Goal: Find specific page/section: Find specific page/section

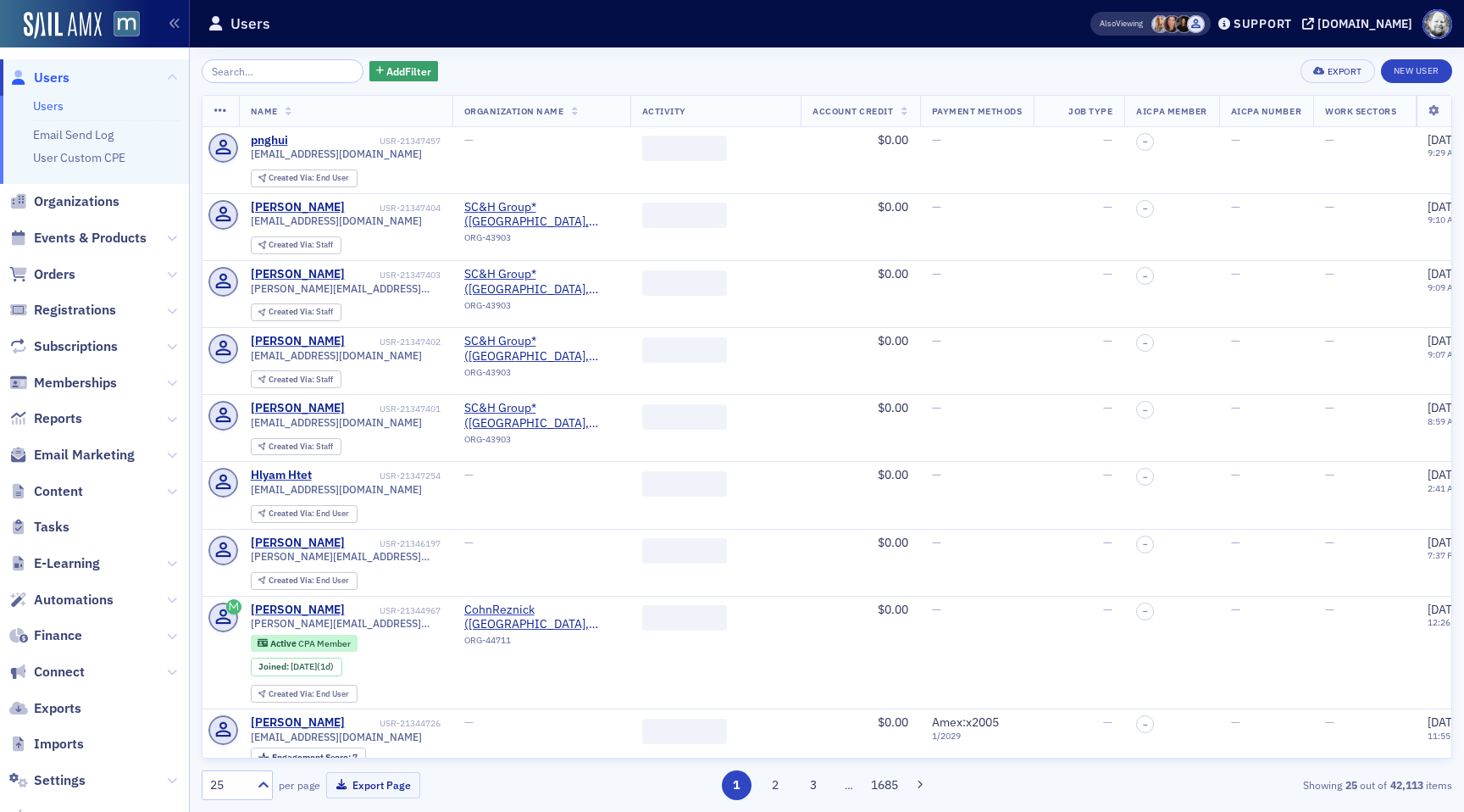
click at [246, 72] on input "search" at bounding box center [283, 71] width 162 height 23
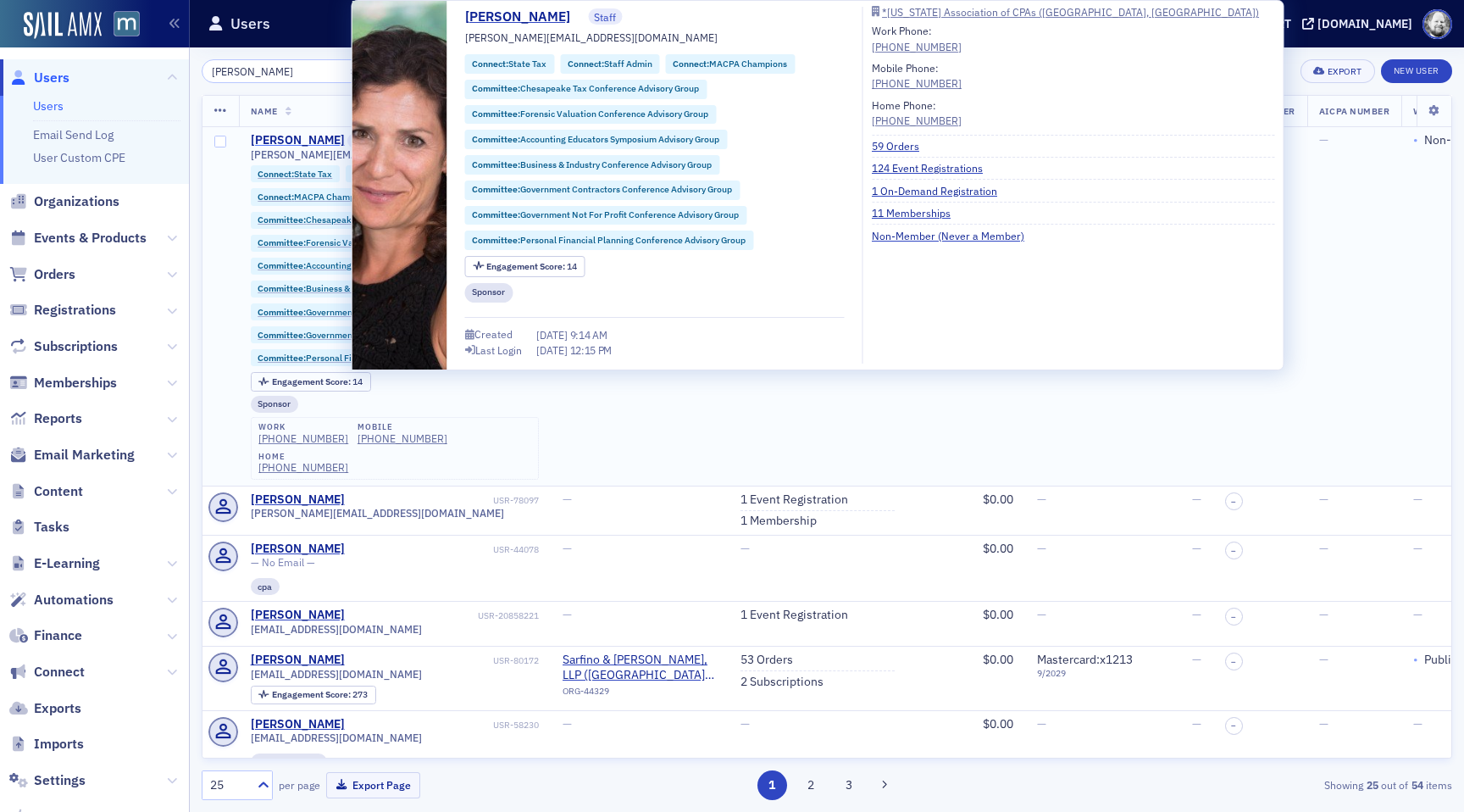
type input "natalie a"
click at [264, 137] on div "Natalie Antonakas" at bounding box center [297, 141] width 94 height 16
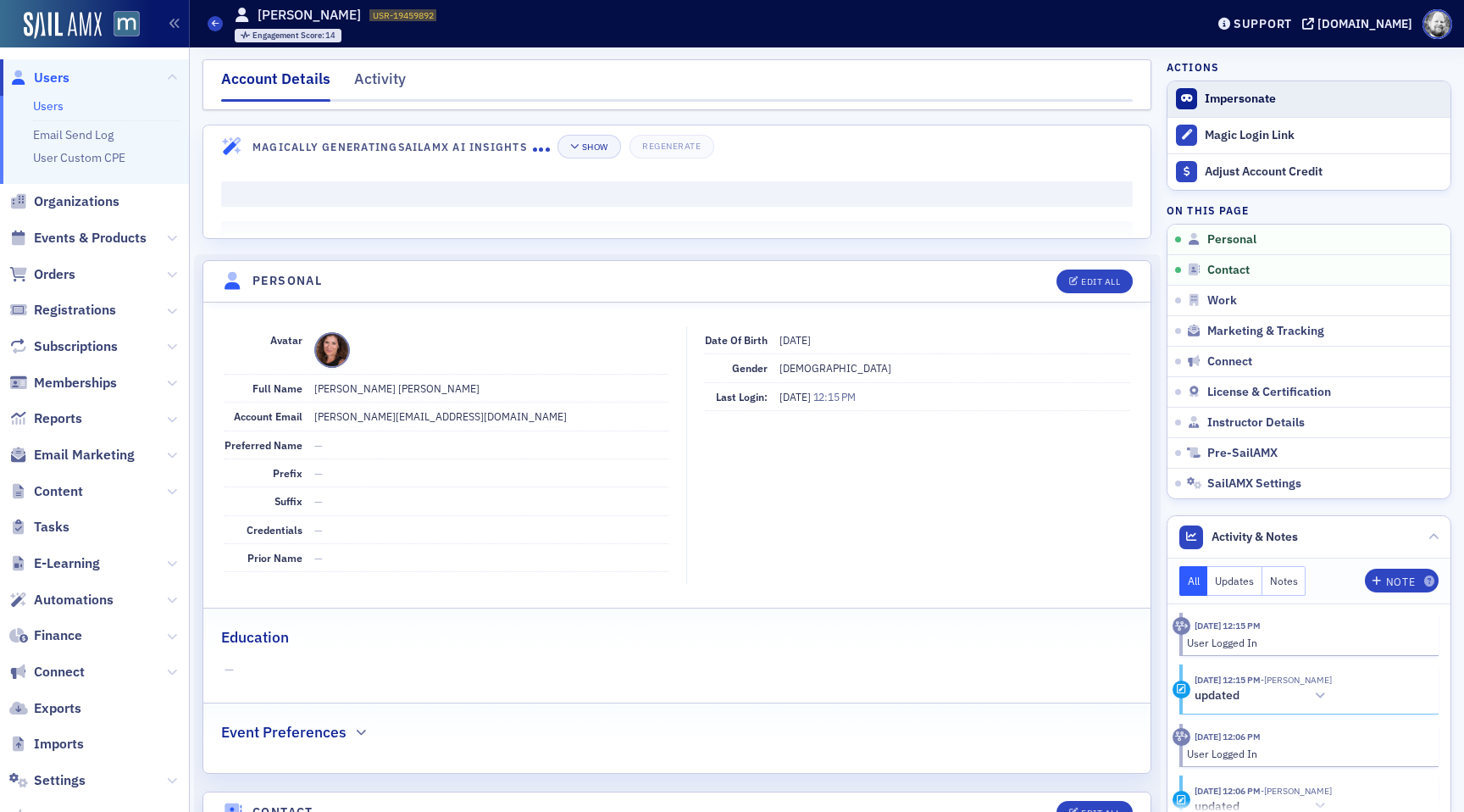
click at [1243, 99] on button "Impersonate" at bounding box center [1240, 99] width 71 height 16
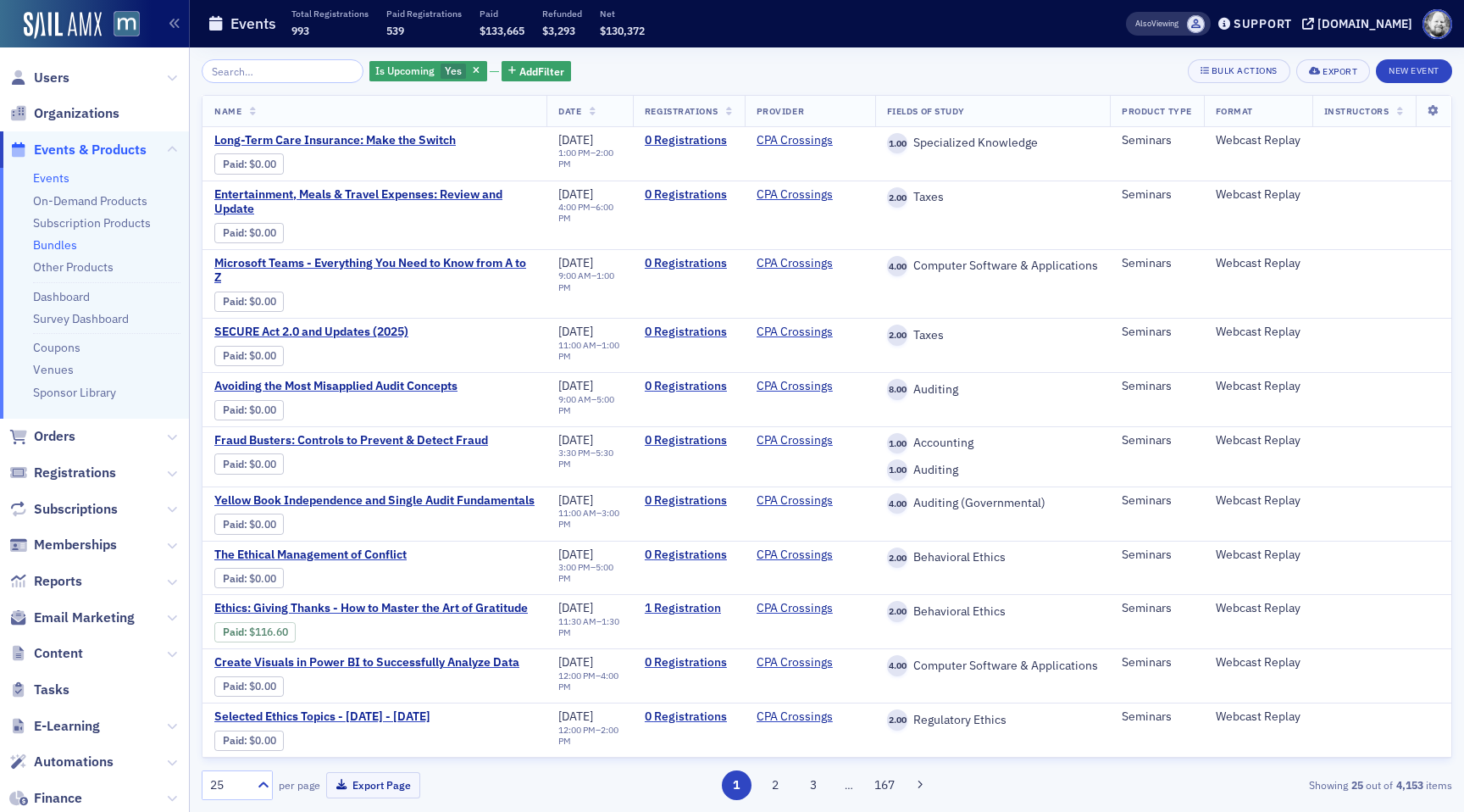
click at [52, 250] on link "Bundles" at bounding box center [54, 245] width 44 height 16
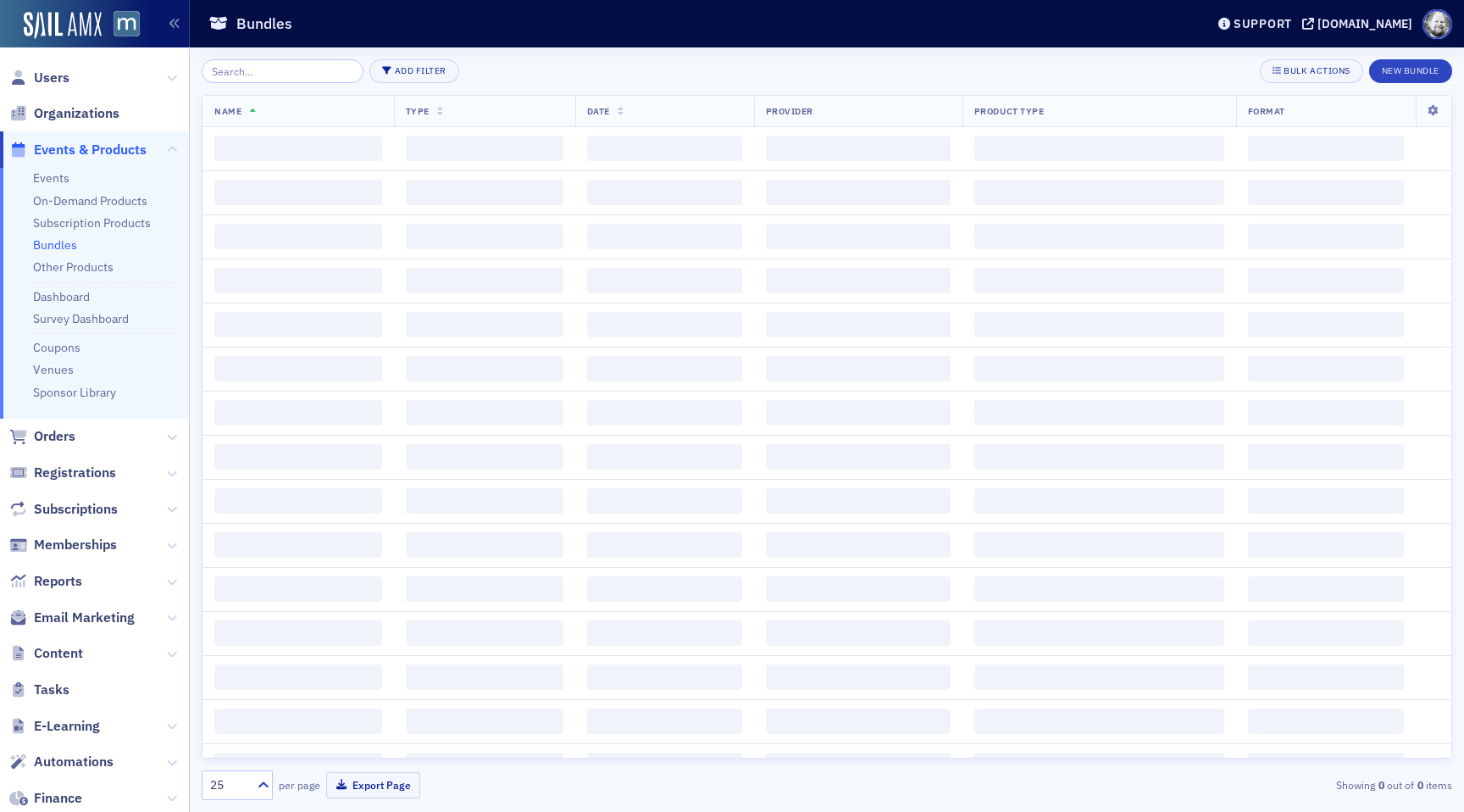
click at [288, 71] on input "search" at bounding box center [283, 71] width 162 height 23
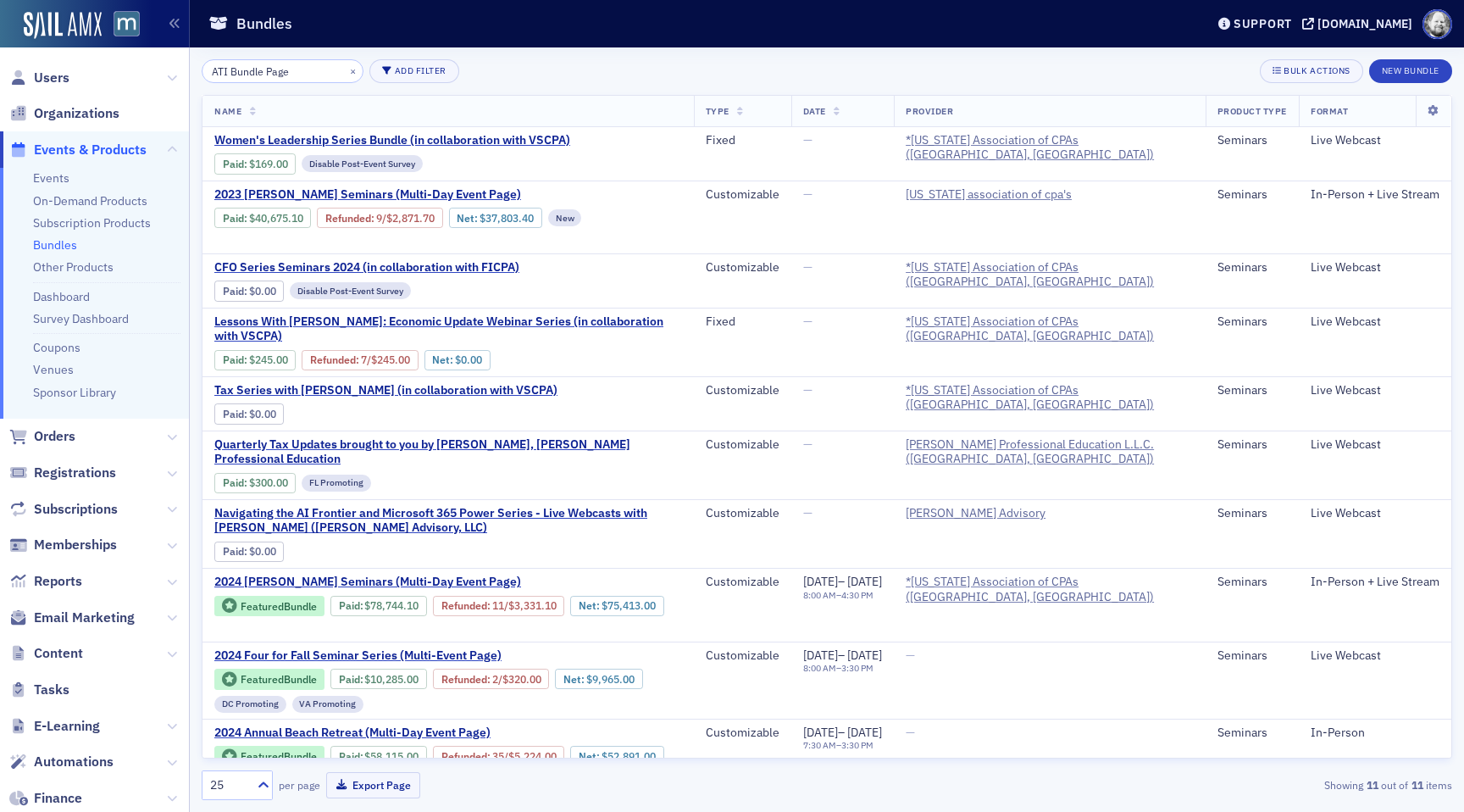
drag, startPoint x: 298, startPoint y: 75, endPoint x: 234, endPoint y: 74, distance: 64.0
click at [232, 74] on input "ATI Bundle Page" at bounding box center [283, 71] width 162 height 23
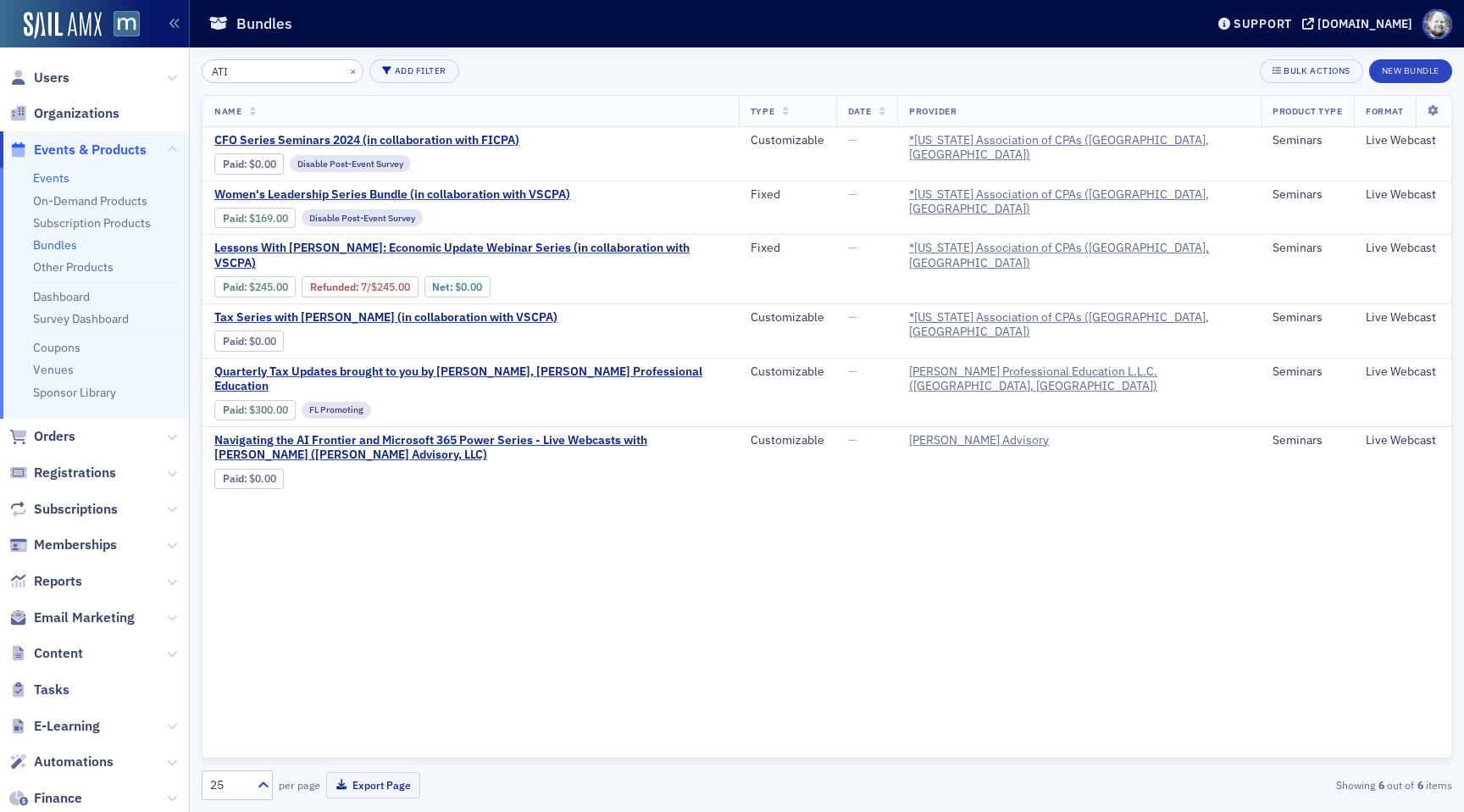
type input "ATI"
click at [56, 176] on link "Events" at bounding box center [51, 178] width 37 height 16
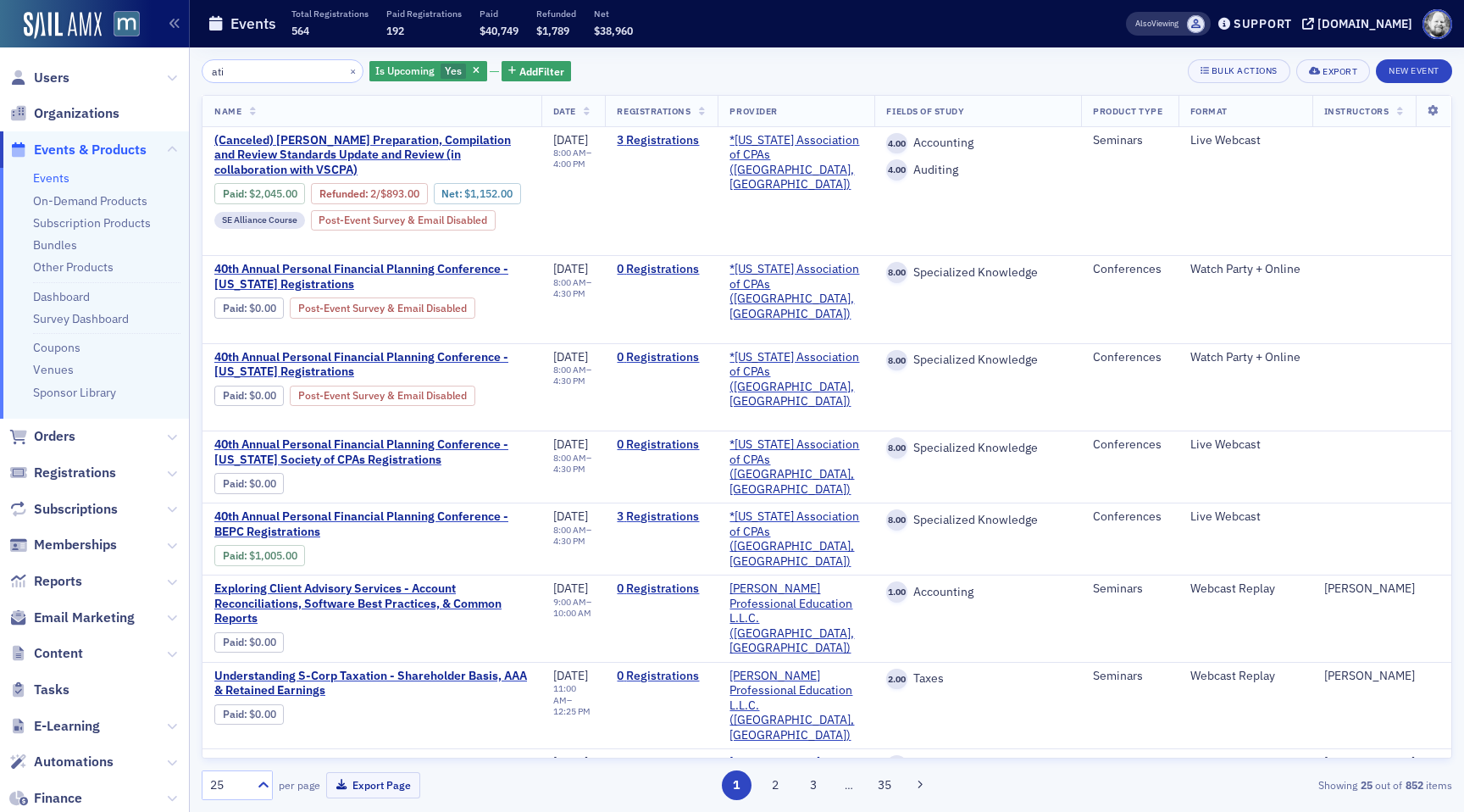
type input "ati"
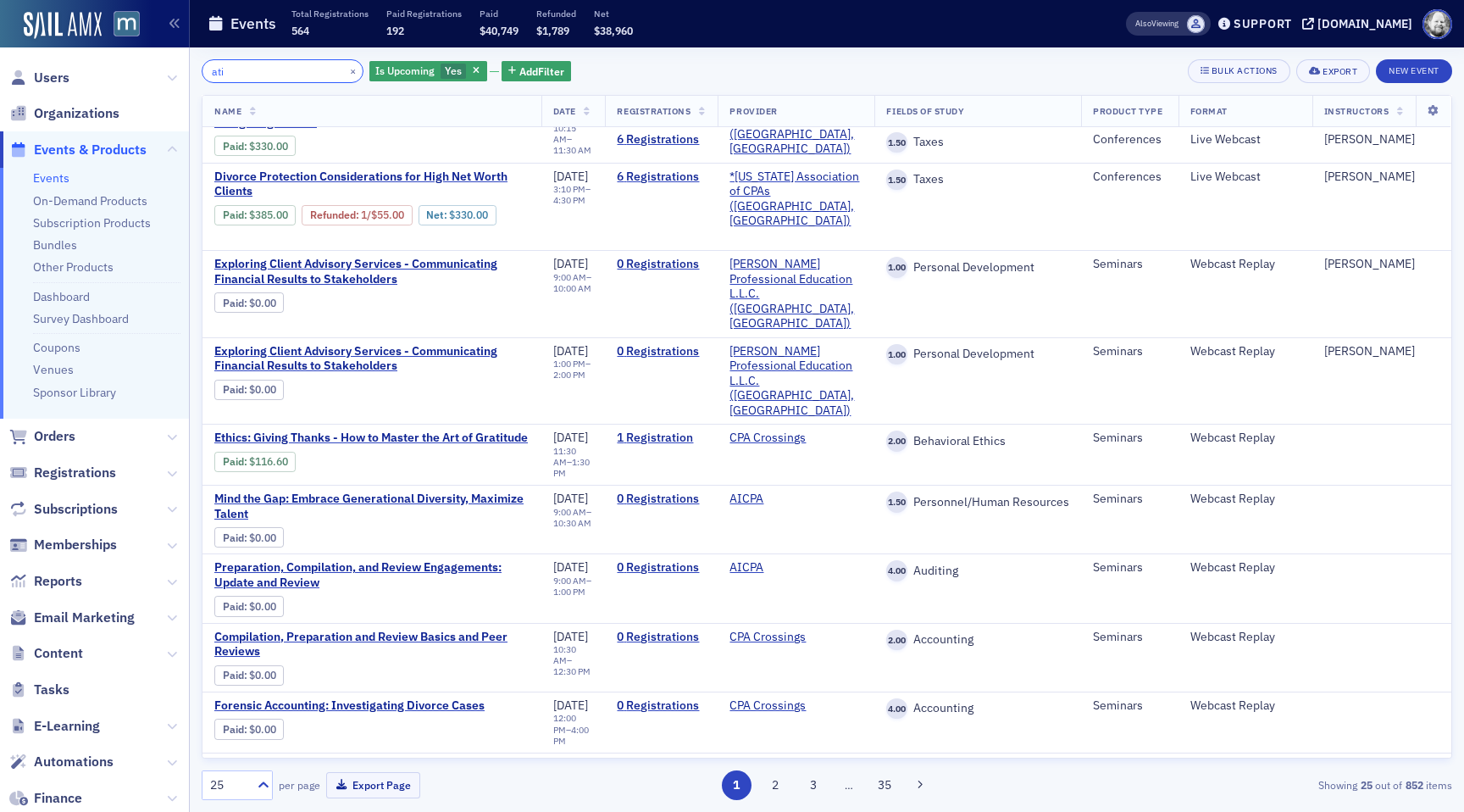
scroll to position [1139, 0]
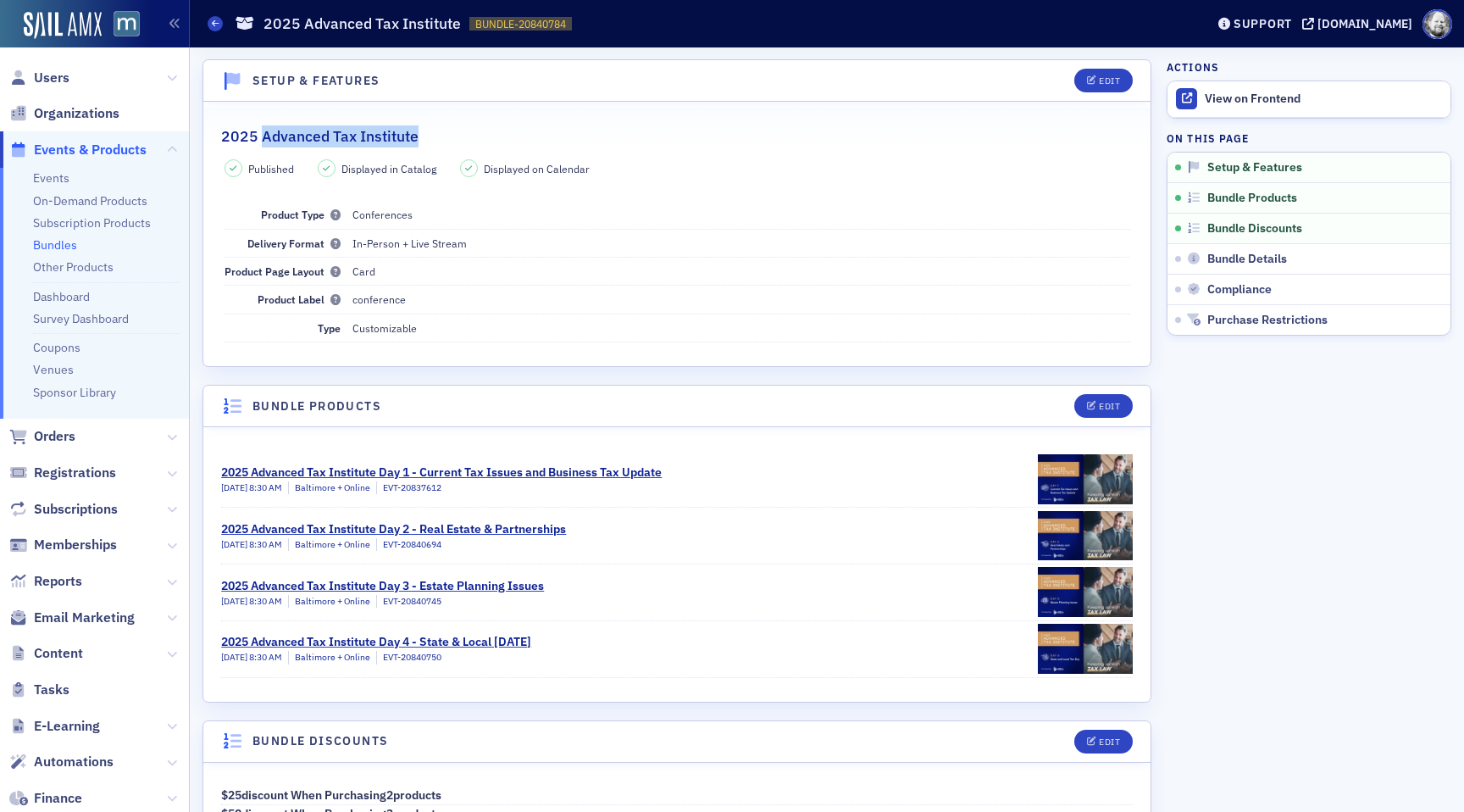
drag, startPoint x: 263, startPoint y: 139, endPoint x: 448, endPoint y: 139, distance: 185.0
click at [448, 139] on div "2025 Advanced Tax Institute" at bounding box center [677, 127] width 912 height 40
copy h2 "Advanced Tax Institute"
